Goal: Ask a question

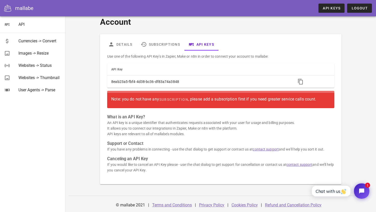
scroll to position [7, 0]
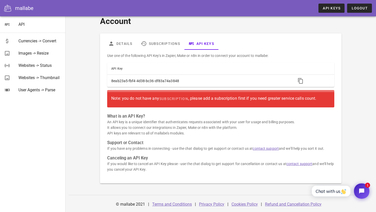
click at [101, 133] on div "Details Subscriptions API Keys Use one of the following API Key's in Zapier, Ma…" at bounding box center [220, 108] width 241 height 150
click at [126, 40] on link "Details" at bounding box center [120, 44] width 32 height 12
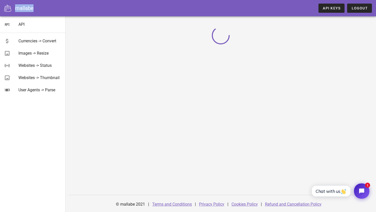
drag, startPoint x: 34, startPoint y: 8, endPoint x: 11, endPoint y: 8, distance: 22.2
click at [11, 8] on div "mallabe API Keys Logout" at bounding box center [188, 8] width 376 height 16
copy div "mallabe"
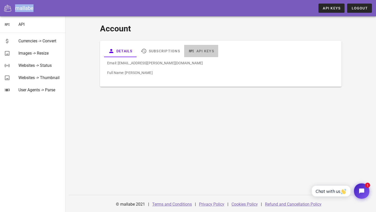
click at [199, 54] on link "API Keys" at bounding box center [201, 51] width 34 height 12
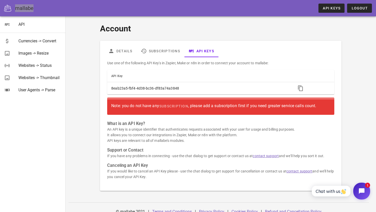
click at [356, 192] on button "Open chat widget" at bounding box center [361, 191] width 17 height 17
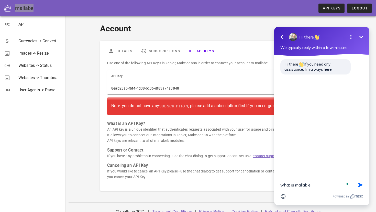
type textarea "what is mallable"
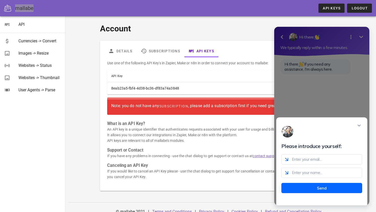
click at [363, 124] on div "Please introduce yourself: Send" at bounding box center [321, 162] width 91 height 88
click at [360, 128] on icon "Close modal" at bounding box center [358, 125] width 5 height 5
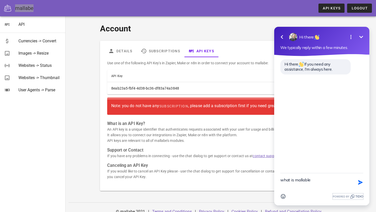
click at [360, 197] on icon "Powered by Tidio." at bounding box center [359, 197] width 8 height 2
click at [360, 33] on button "Minimize" at bounding box center [361, 37] width 10 height 10
